Goal: Task Accomplishment & Management: Complete application form

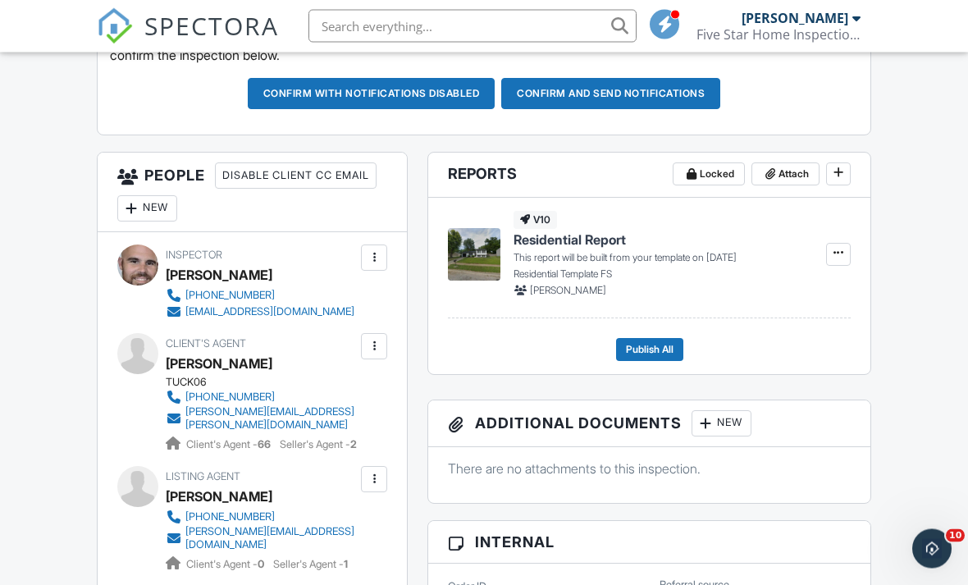
scroll to position [523, 0]
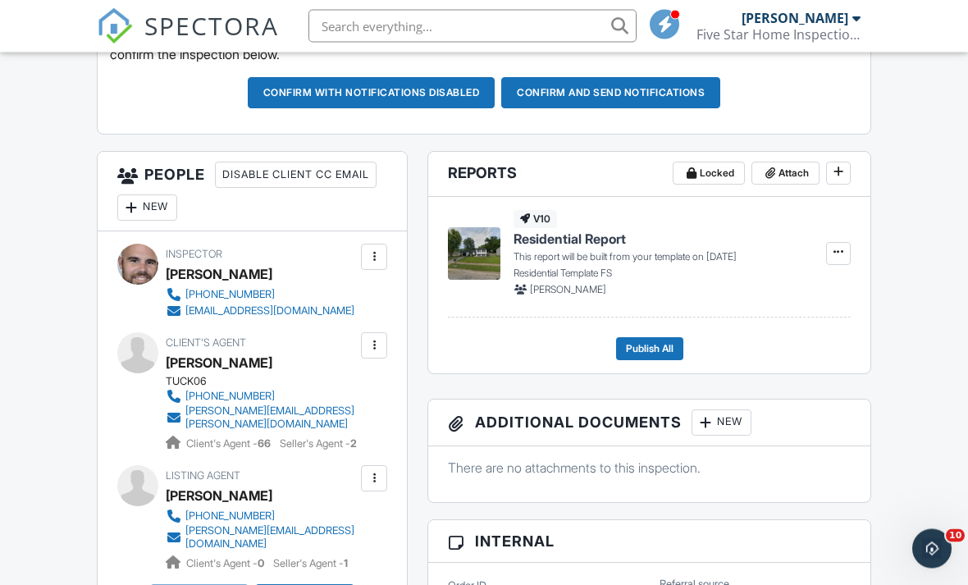
click at [150, 203] on div "New" at bounding box center [147, 208] width 60 height 26
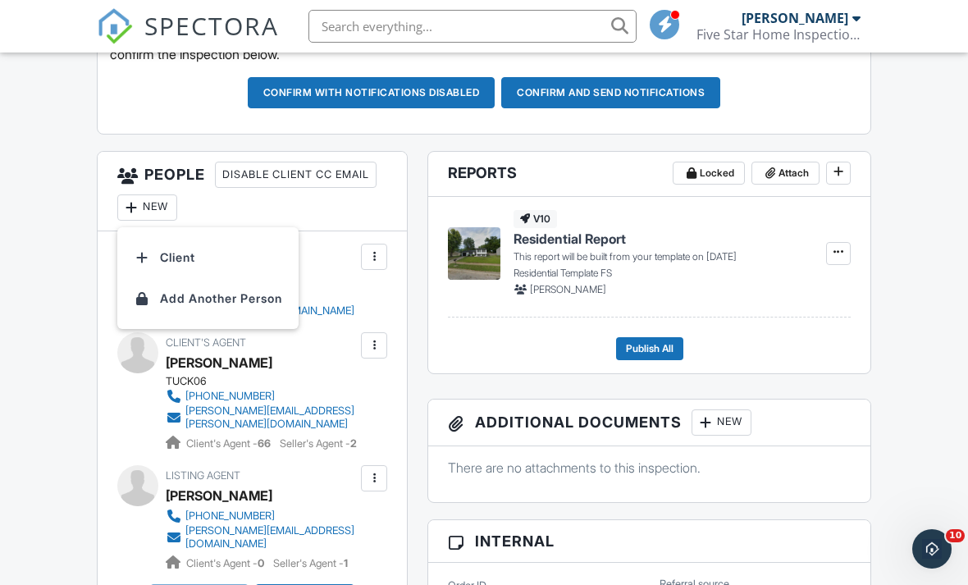
click at [175, 253] on li "Client" at bounding box center [208, 257] width 162 height 41
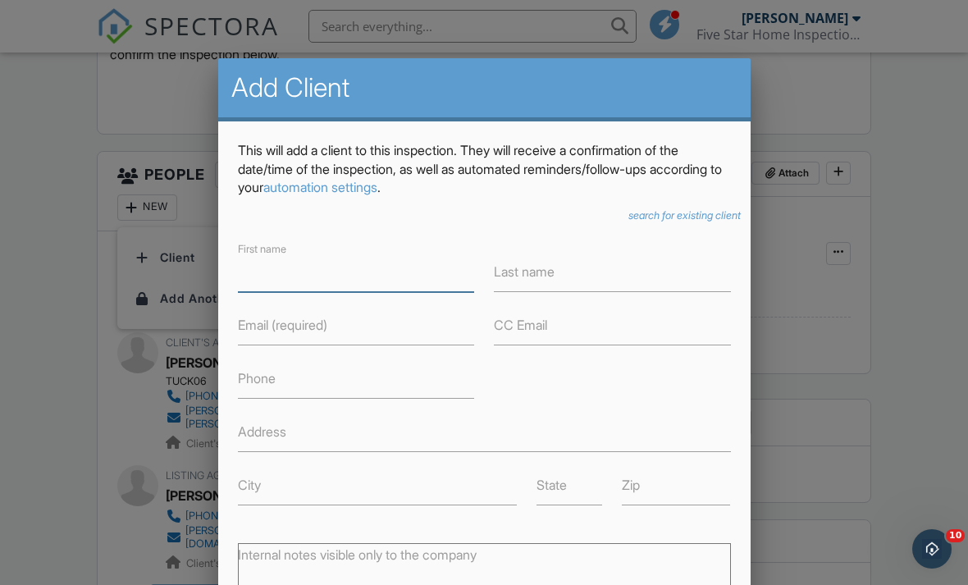
click at [299, 289] on input "First name" at bounding box center [356, 272] width 237 height 40
type input "[PERSON_NAME]"
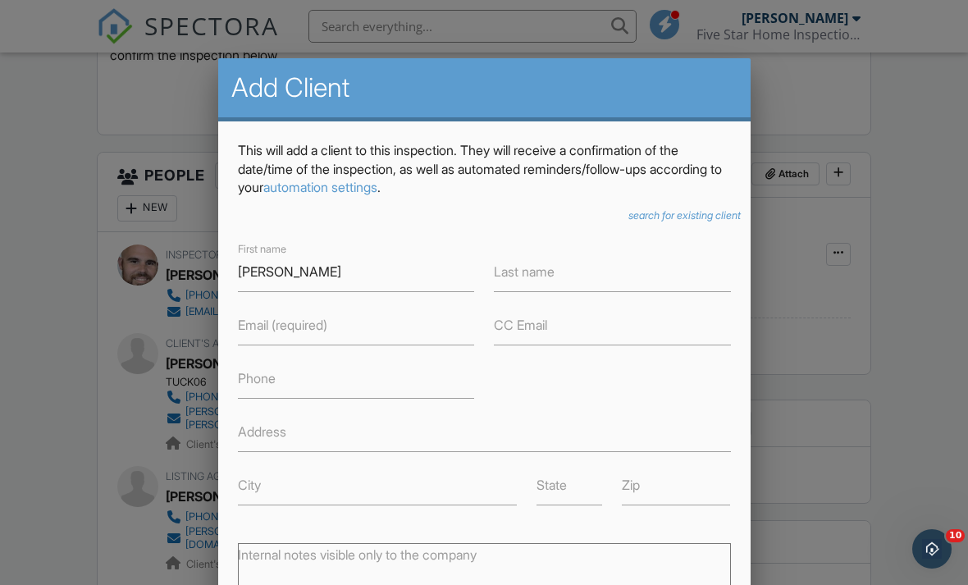
click at [519, 271] on label "Last name" at bounding box center [524, 271] width 61 height 18
click at [519, 271] on input "Last name" at bounding box center [612, 272] width 237 height 40
type input "[PERSON_NAME]"
click at [289, 330] on label "Email (required)" at bounding box center [282, 325] width 89 height 18
click at [289, 330] on input "Email (required)" at bounding box center [356, 325] width 237 height 40
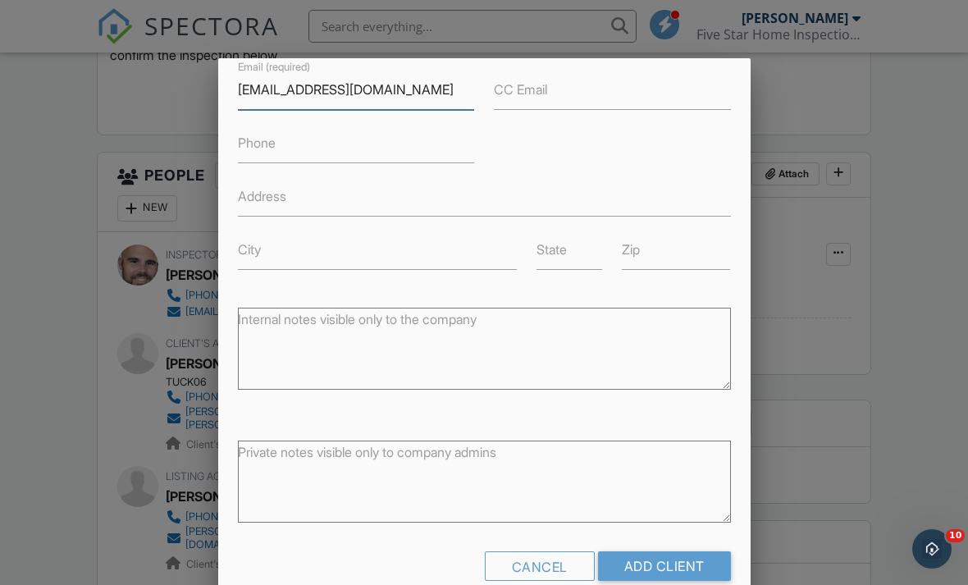
scroll to position [234, 0]
type input "[EMAIL_ADDRESS][DOMAIN_NAME]"
click at [668, 561] on input "Add Client" at bounding box center [664, 567] width 133 height 30
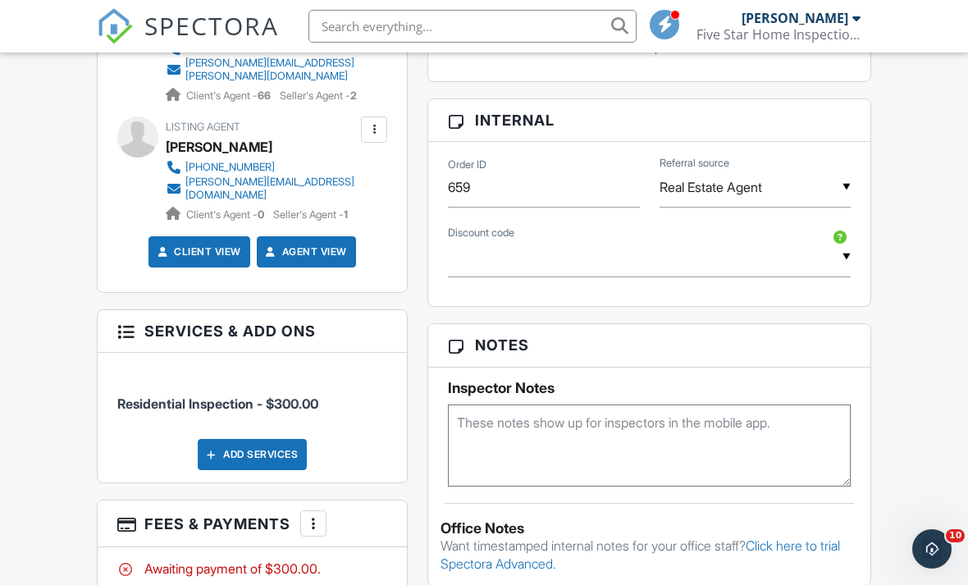
click at [558, 453] on textarea at bounding box center [649, 445] width 403 height 82
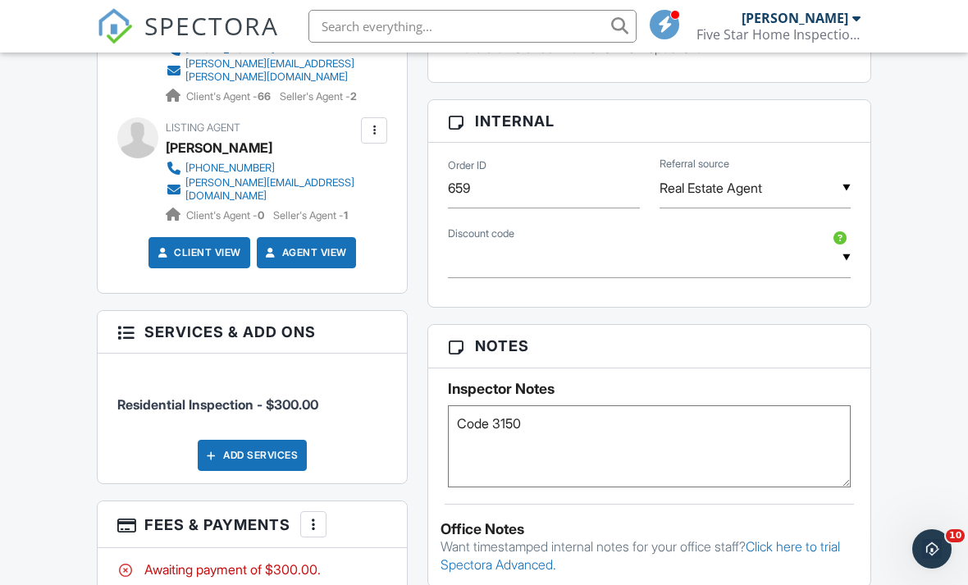
type textarea "Code 3150"
click at [925, 394] on div "Dashboard Templates Contacts Metrics Automations Advanced Settings Support Cent…" at bounding box center [484, 192] width 968 height 2167
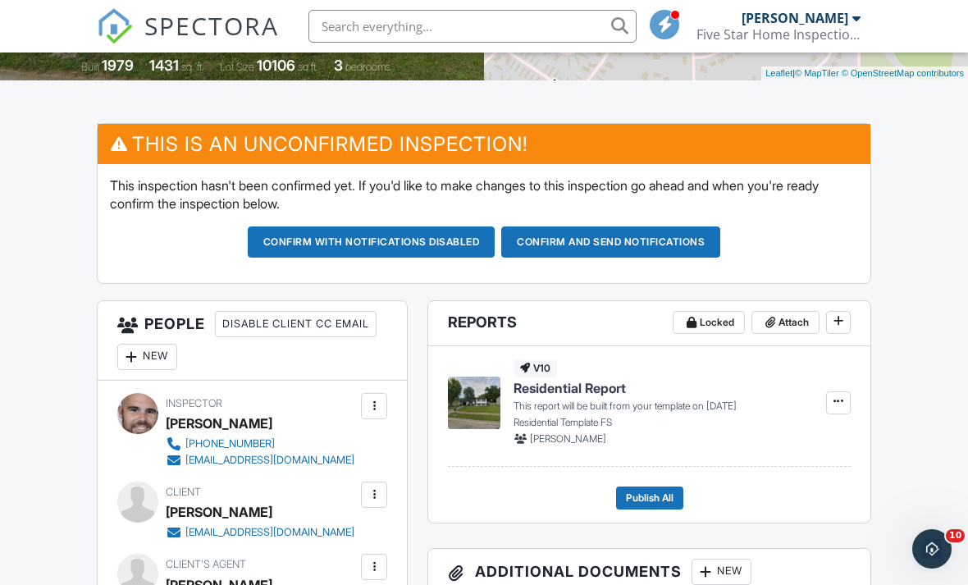
scroll to position [402, 0]
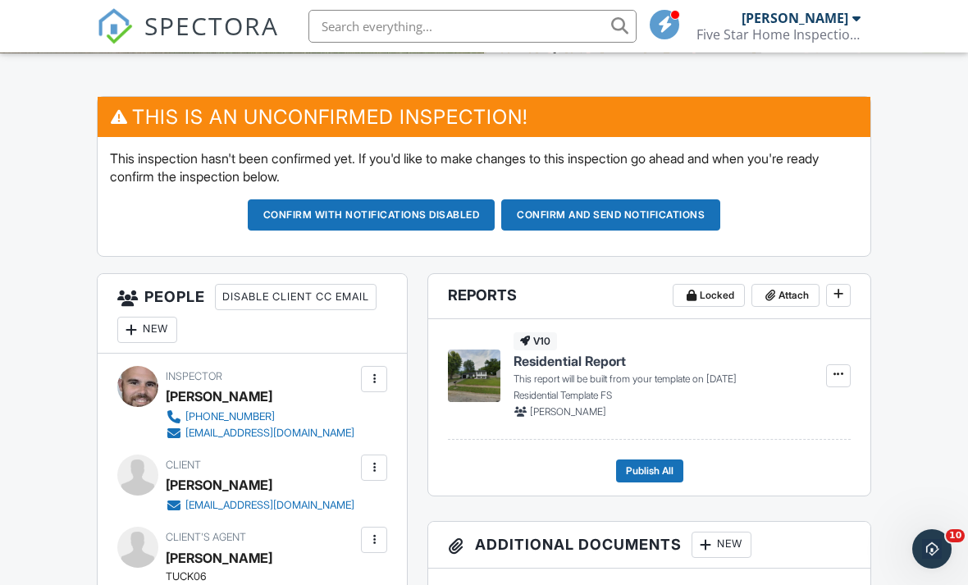
click at [656, 208] on button "Confirm and send notifications" at bounding box center [610, 214] width 219 height 31
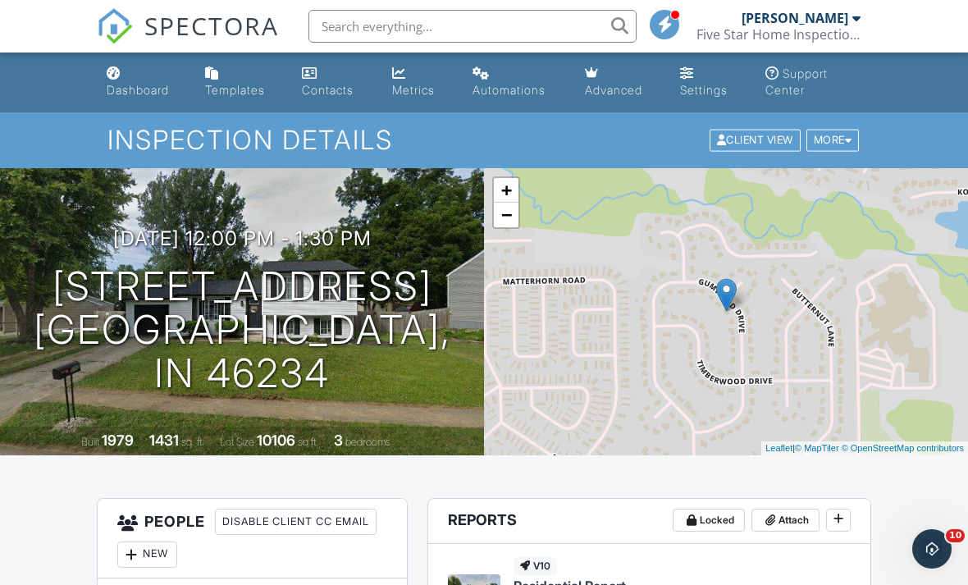
click at [790, 25] on div "AJ Harris Five Star Home Inspections" at bounding box center [778, 26] width 164 height 52
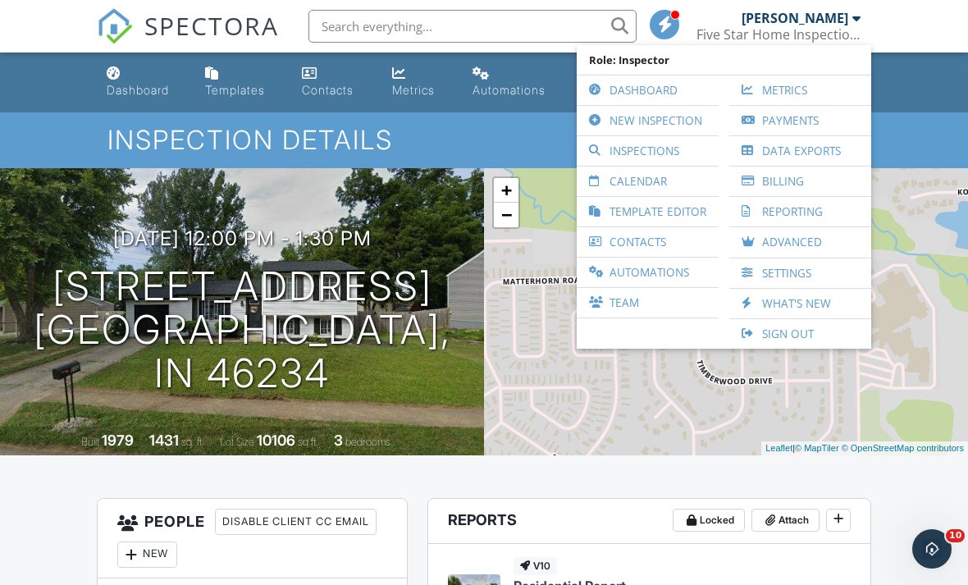
click at [653, 154] on link "Inspections" at bounding box center [647, 151] width 125 height 30
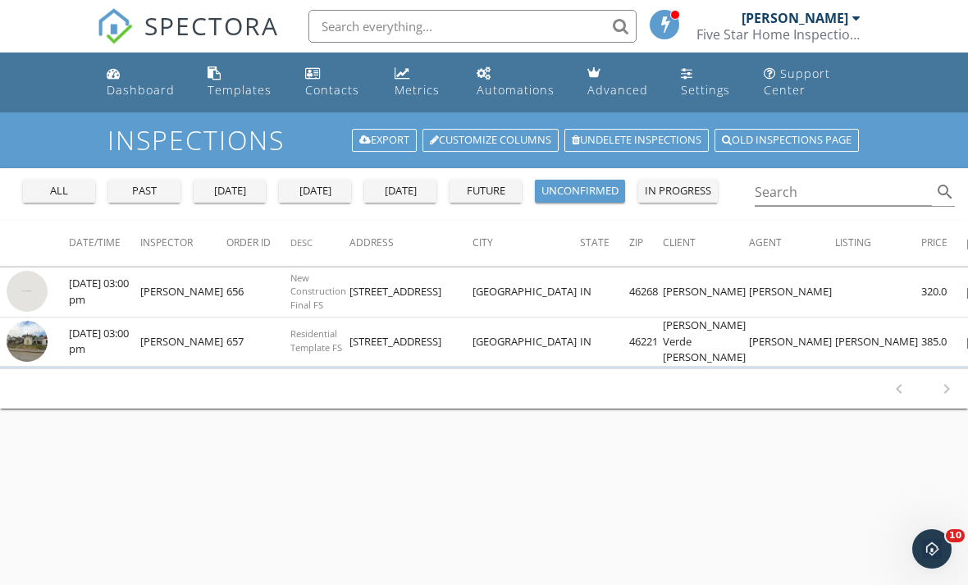
click at [417, 83] on div "Metrics" at bounding box center [416, 90] width 45 height 16
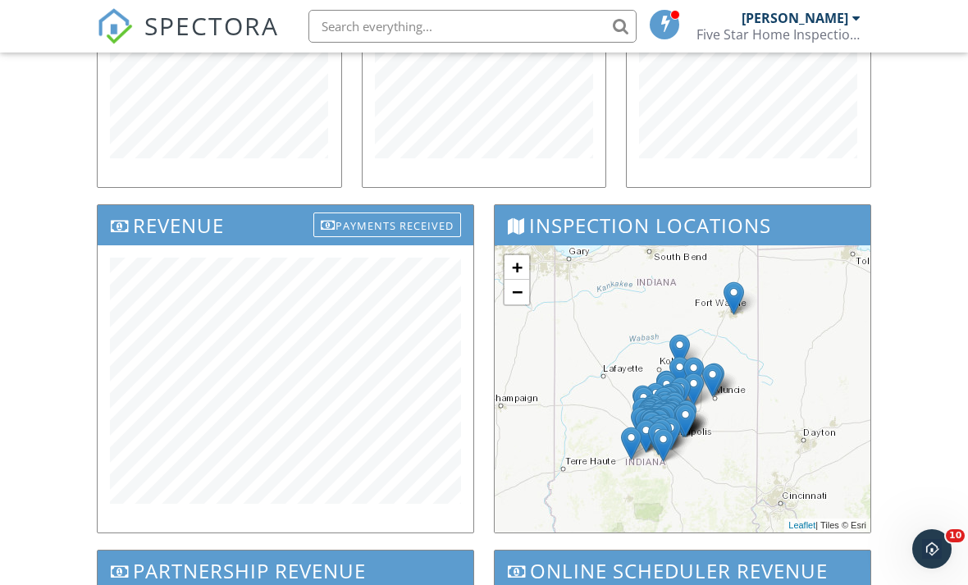
scroll to position [431, 0]
